Goal: Transaction & Acquisition: Purchase product/service

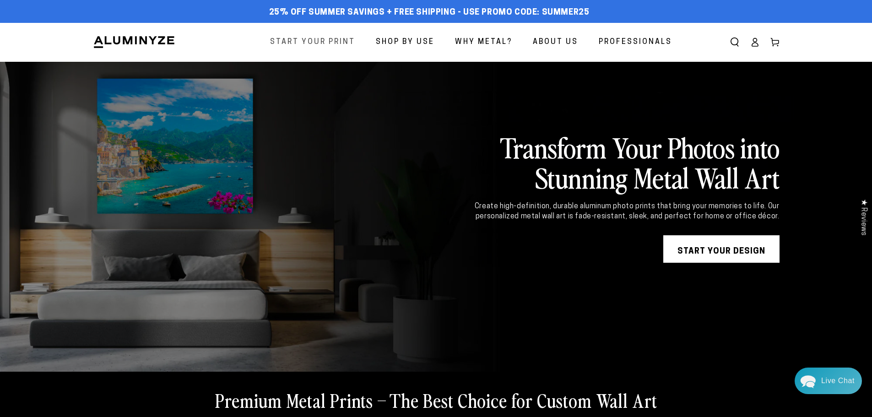
click at [320, 40] on span "Start Your Print" at bounding box center [312, 42] width 85 height 13
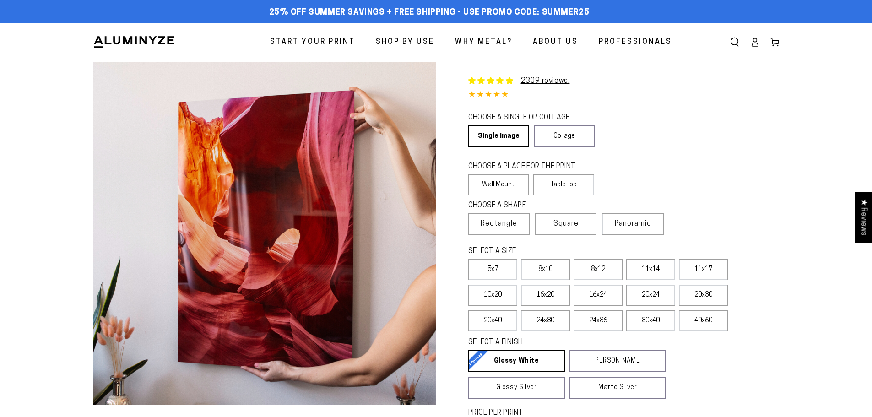
select select "**********"
click at [560, 184] on label "Table Top" at bounding box center [563, 184] width 61 height 21
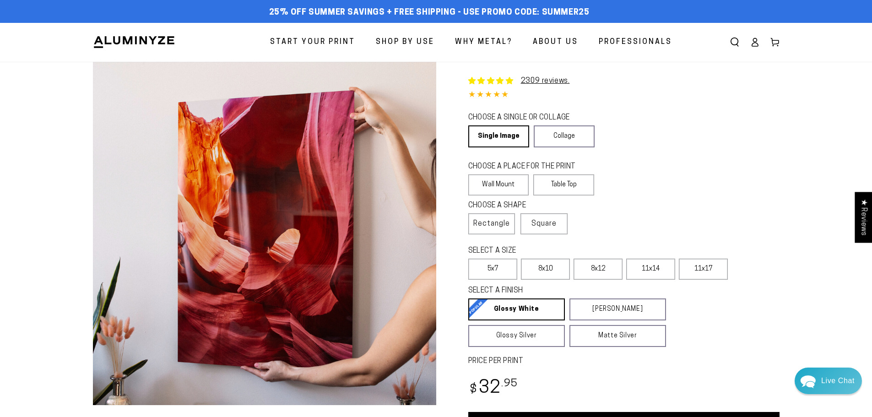
scroll to position [46, 0]
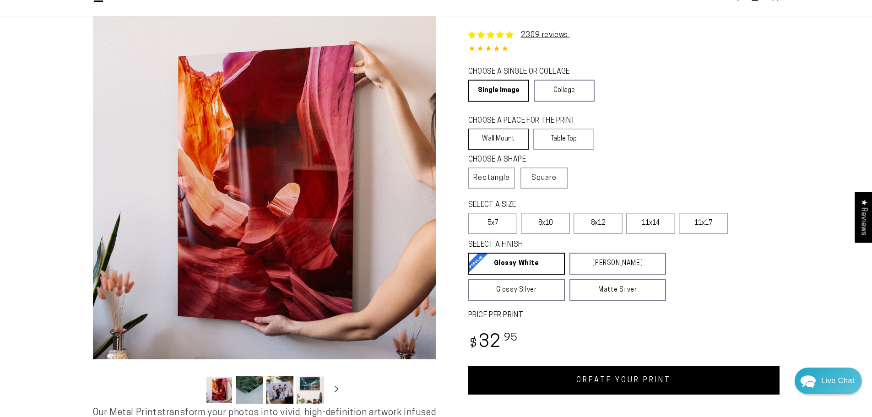
click at [511, 137] on label "Wall Mount" at bounding box center [498, 139] width 61 height 21
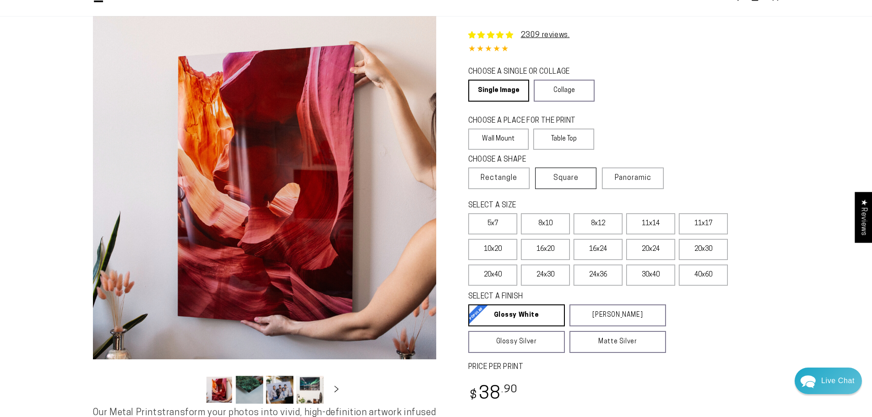
click at [575, 174] on span "Square" at bounding box center [566, 178] width 25 height 11
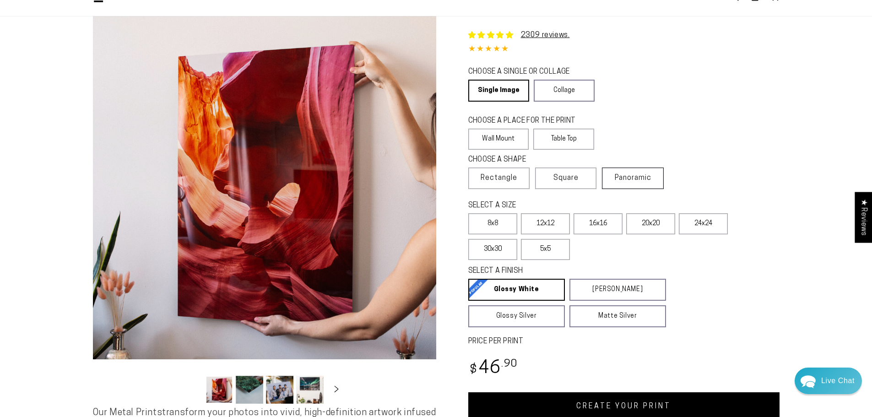
click at [635, 175] on span "Panoramic" at bounding box center [633, 177] width 37 height 7
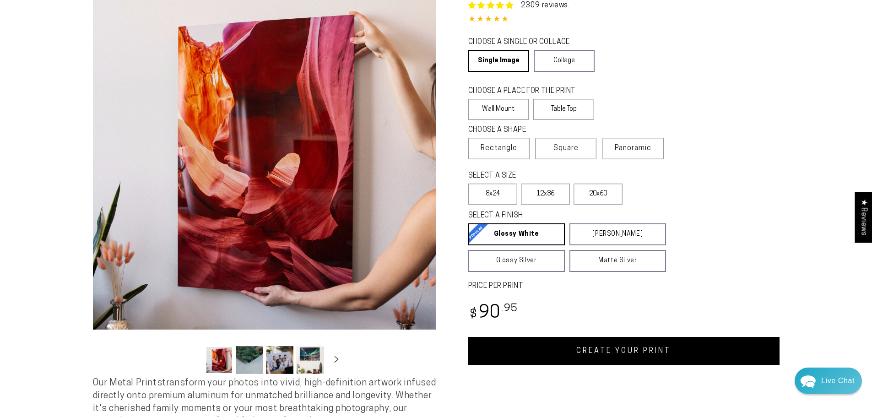
scroll to position [92, 0]
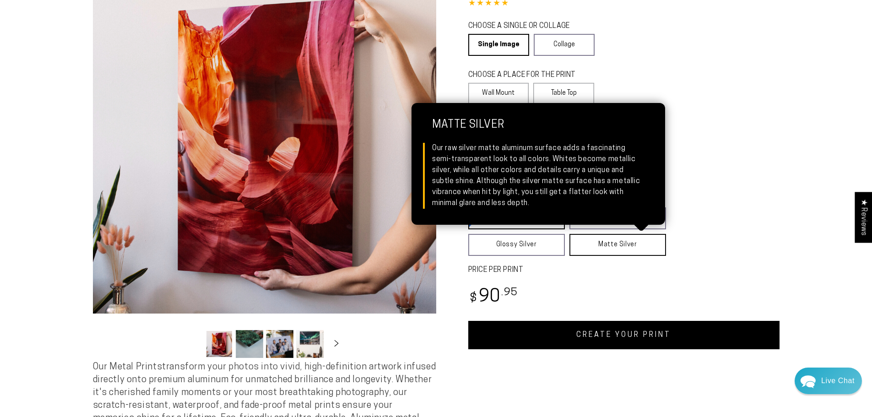
click at [636, 245] on link "Matte Silver Matte Silver Our raw silver matte aluminum surface adds a fascinat…" at bounding box center [618, 245] width 97 height 22
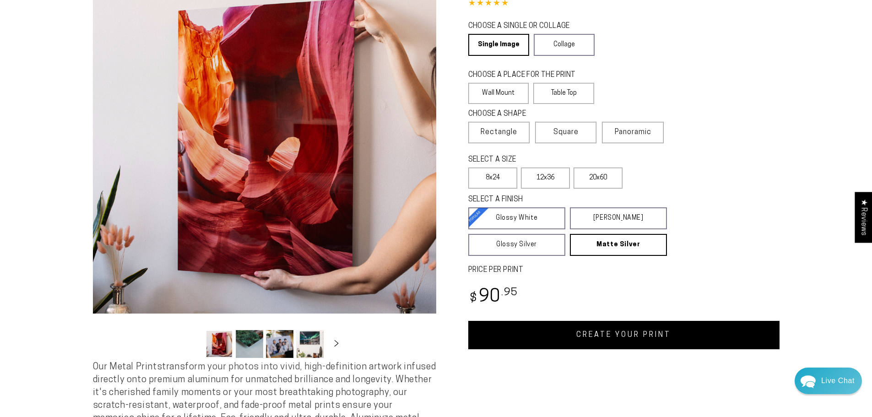
click at [713, 211] on fieldset "SELECT A FINISH Learn more Glossy White Glossy White Our bright white glossy su…" at bounding box center [615, 225] width 294 height 61
click at [600, 179] on label "20x60" at bounding box center [598, 178] width 49 height 21
click at [550, 177] on label "12x36" at bounding box center [545, 178] width 49 height 21
click at [482, 176] on label "8x24" at bounding box center [492, 178] width 49 height 21
click at [489, 136] on span "Rectangle" at bounding box center [499, 132] width 37 height 11
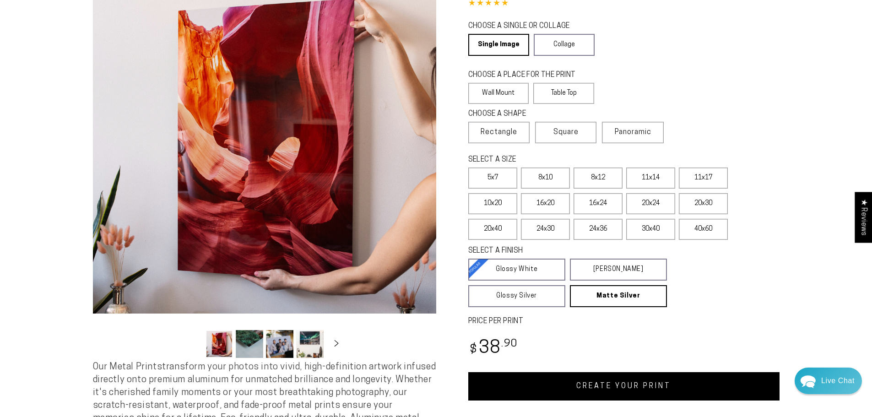
scroll to position [46, 0]
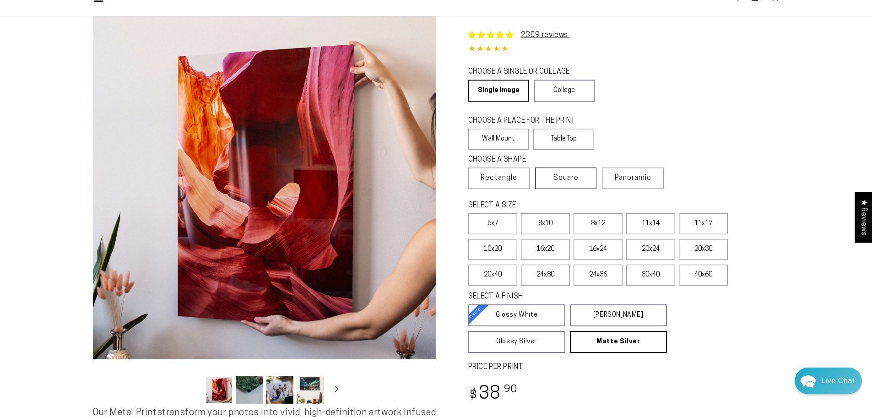
click at [577, 178] on span "Square" at bounding box center [566, 178] width 25 height 11
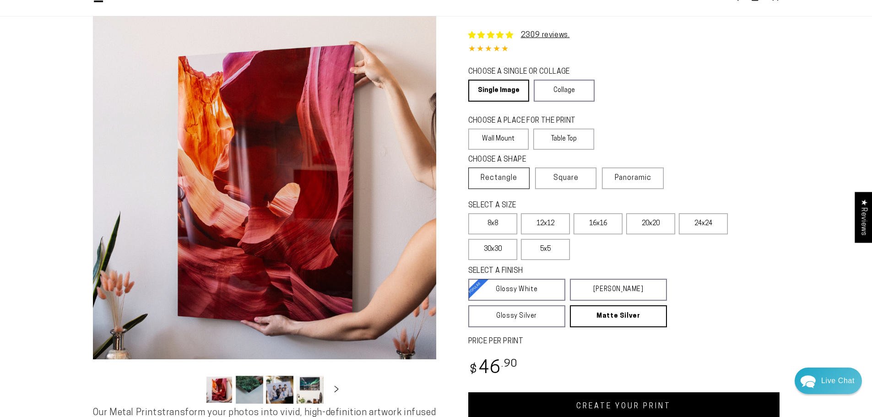
click at [500, 174] on span "Rectangle" at bounding box center [499, 178] width 37 height 11
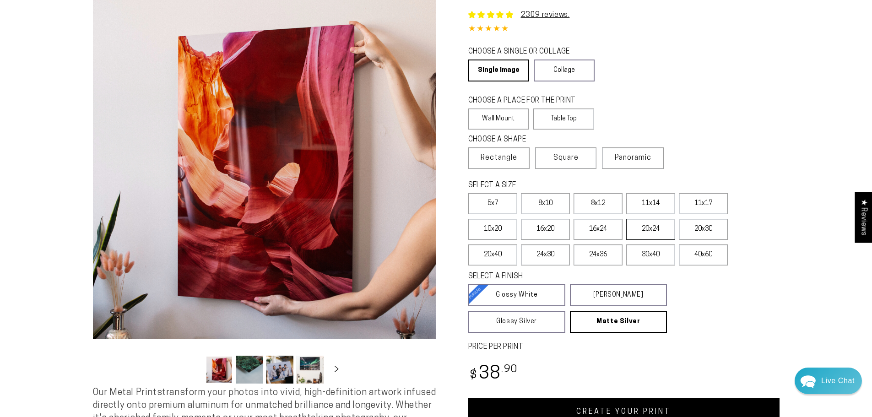
scroll to position [229, 0]
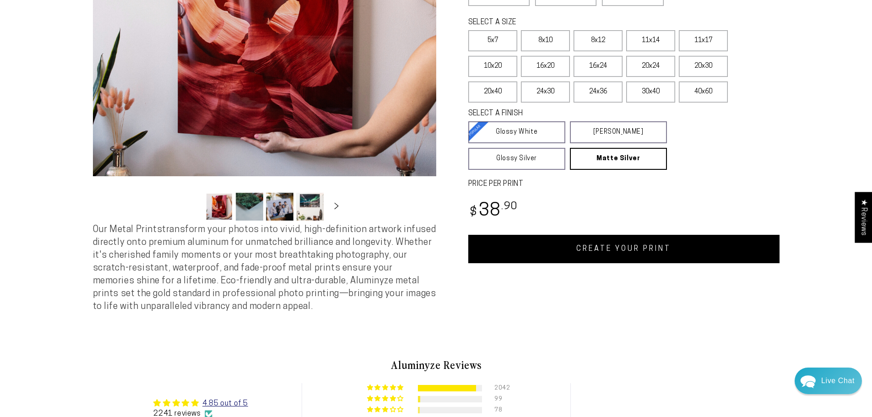
drag, startPoint x: 473, startPoint y: 269, endPoint x: 806, endPoint y: 299, distance: 335.2
click at [806, 299] on section "Skip to product information Open media 1 in modal Open media 2 in modal Open me…" at bounding box center [436, 81] width 872 height 497
click at [334, 207] on icon "Slide right" at bounding box center [336, 205] width 13 height 7
click at [196, 209] on icon "Slide left" at bounding box center [192, 205] width 13 height 7
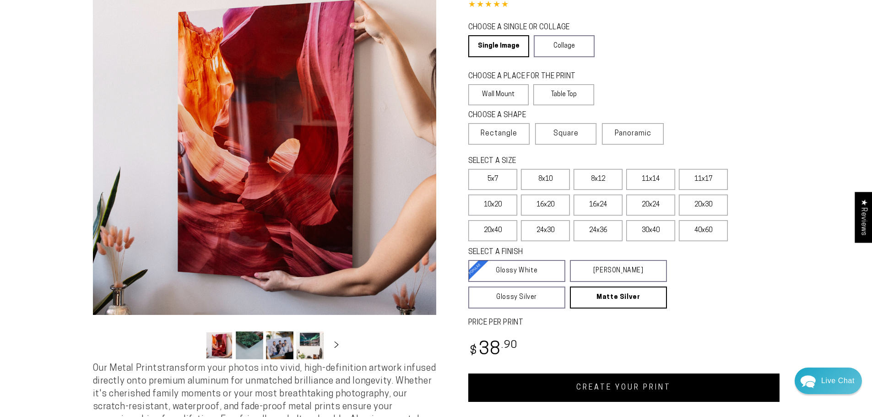
scroll to position [92, 0]
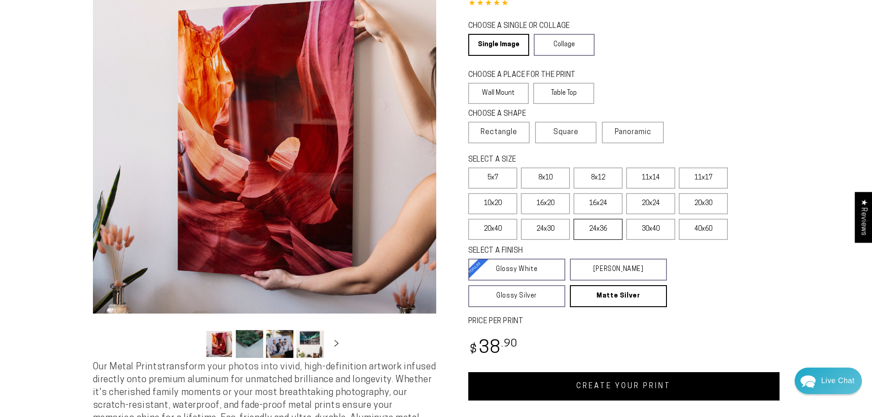
click at [588, 238] on label "24x36" at bounding box center [598, 229] width 49 height 21
click at [669, 225] on label "30x40" at bounding box center [650, 229] width 49 height 21
drag, startPoint x: 604, startPoint y: 198, endPoint x: 600, endPoint y: 193, distance: 6.5
click at [603, 198] on label "16x24" at bounding box center [598, 203] width 49 height 21
click at [594, 173] on label "8x12" at bounding box center [598, 178] width 49 height 21
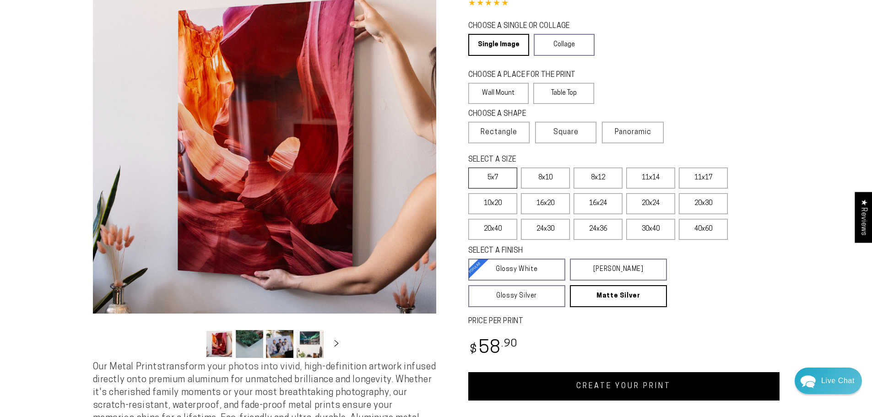
click at [476, 171] on label "5x7" at bounding box center [492, 178] width 49 height 21
drag, startPoint x: 469, startPoint y: 158, endPoint x: 541, endPoint y: 158, distance: 71.9
click at [541, 158] on legend "SELECT A SIZE" at bounding box center [559, 160] width 183 height 11
click at [550, 156] on legend "SELECT A SIZE" at bounding box center [559, 160] width 183 height 11
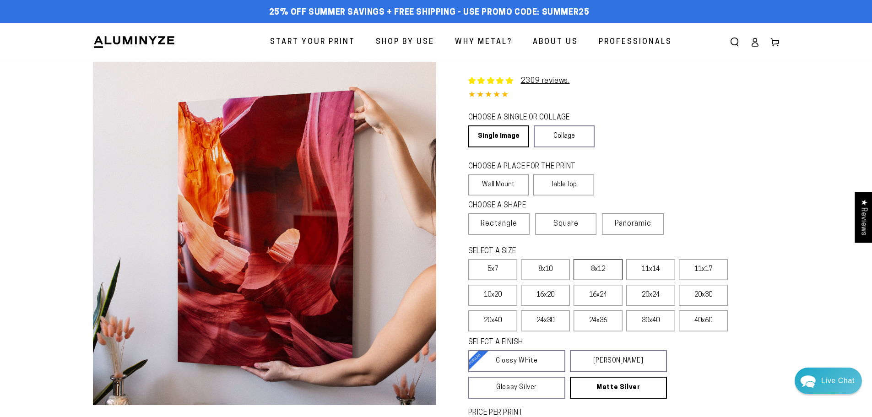
click at [602, 266] on label "8x12" at bounding box center [598, 269] width 49 height 21
click at [634, 266] on label "11x14" at bounding box center [650, 269] width 49 height 21
click at [702, 266] on label "11x17" at bounding box center [703, 269] width 49 height 21
drag, startPoint x: 511, startPoint y: 345, endPoint x: 464, endPoint y: 347, distance: 46.3
click at [464, 347] on div "Single Product 2309 reviews. 4.85 / 5.0 (2241) 2241 total reviews CHOOSE A SING…" at bounding box center [607, 277] width 343 height 430
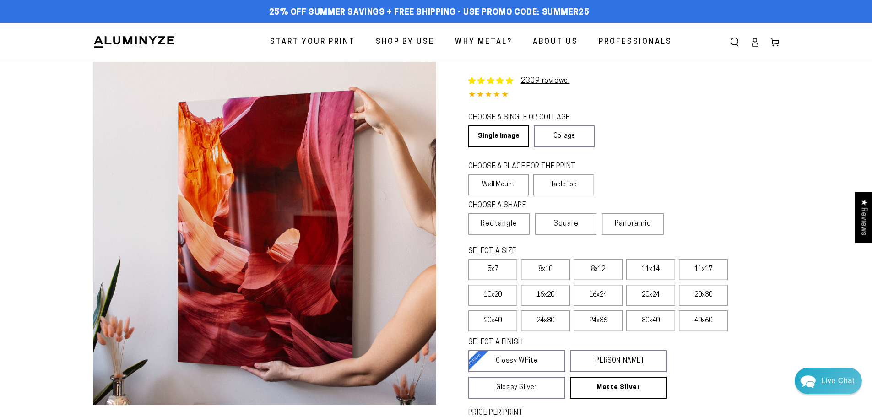
click at [481, 341] on legend "SELECT A FINISH" at bounding box center [556, 342] width 177 height 11
